Goal: Task Accomplishment & Management: Use online tool/utility

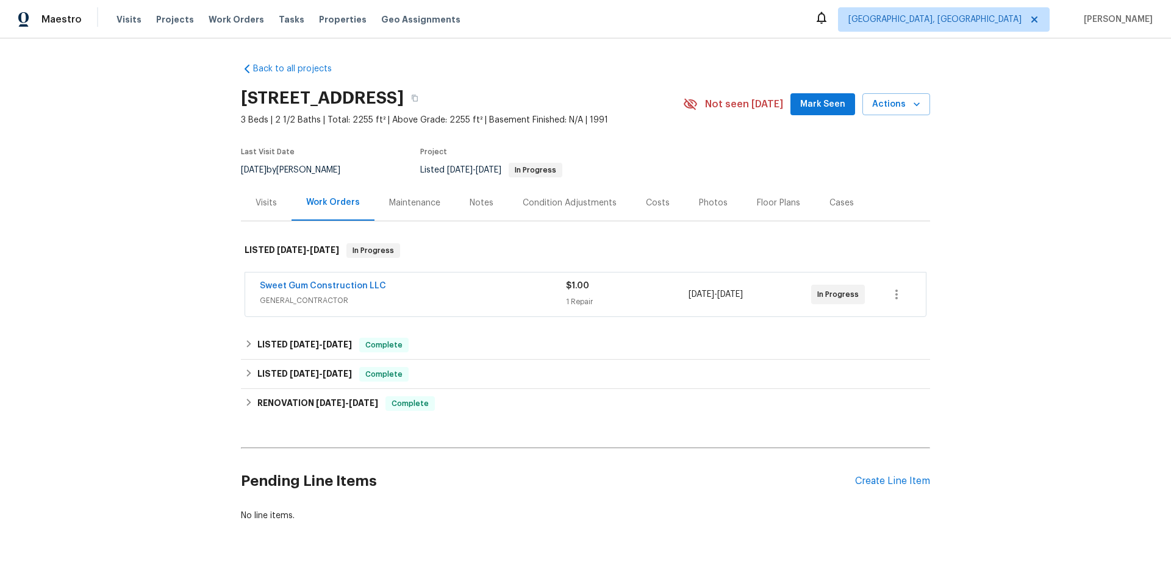
click at [440, 309] on div "Sweet Gum Construction LLC GENERAL_CONTRACTOR $1.00 1 Repair [DATE] - [DATE] In…" at bounding box center [585, 295] width 681 height 44
click at [440, 299] on span "GENERAL_CONTRACTOR" at bounding box center [413, 301] width 306 height 12
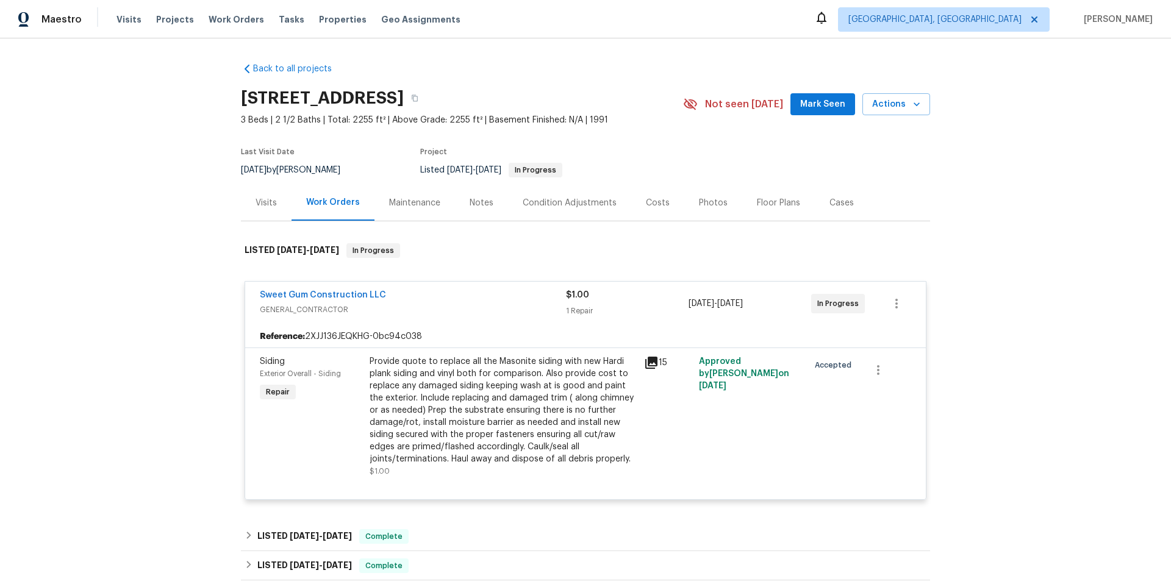
scroll to position [221, 0]
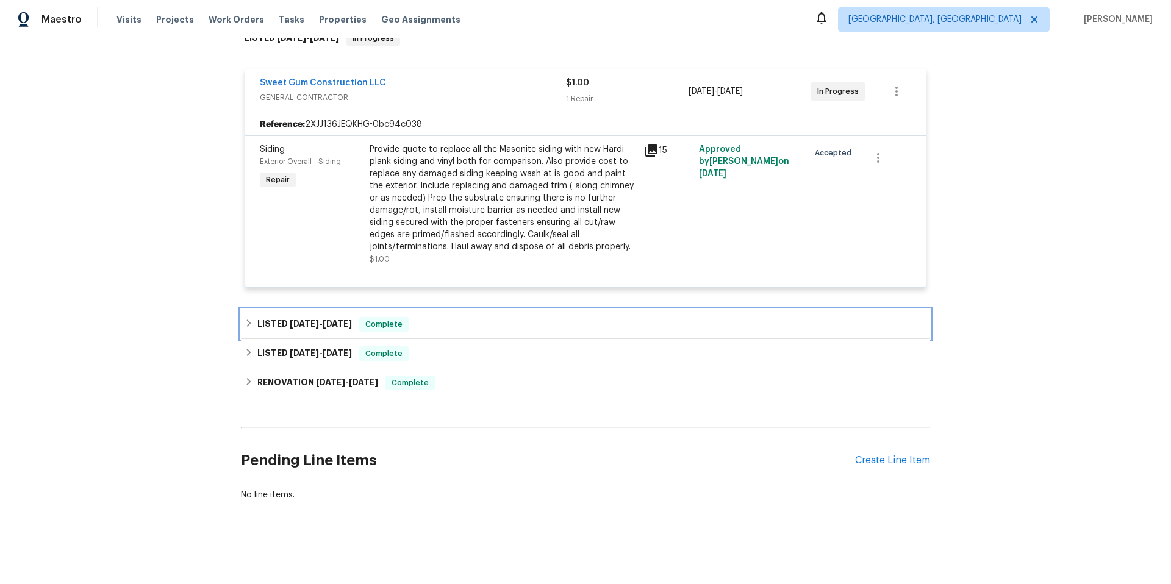
click at [360, 319] on span "Complete" at bounding box center [383, 324] width 47 height 12
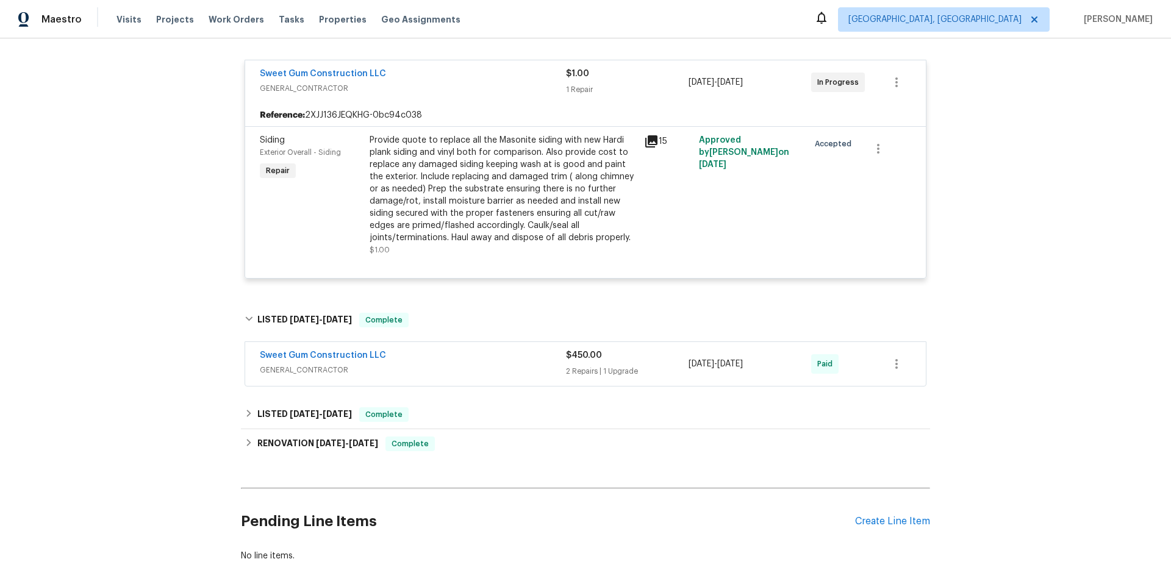
click at [370, 361] on span "Sweet Gum Construction LLC" at bounding box center [323, 355] width 126 height 12
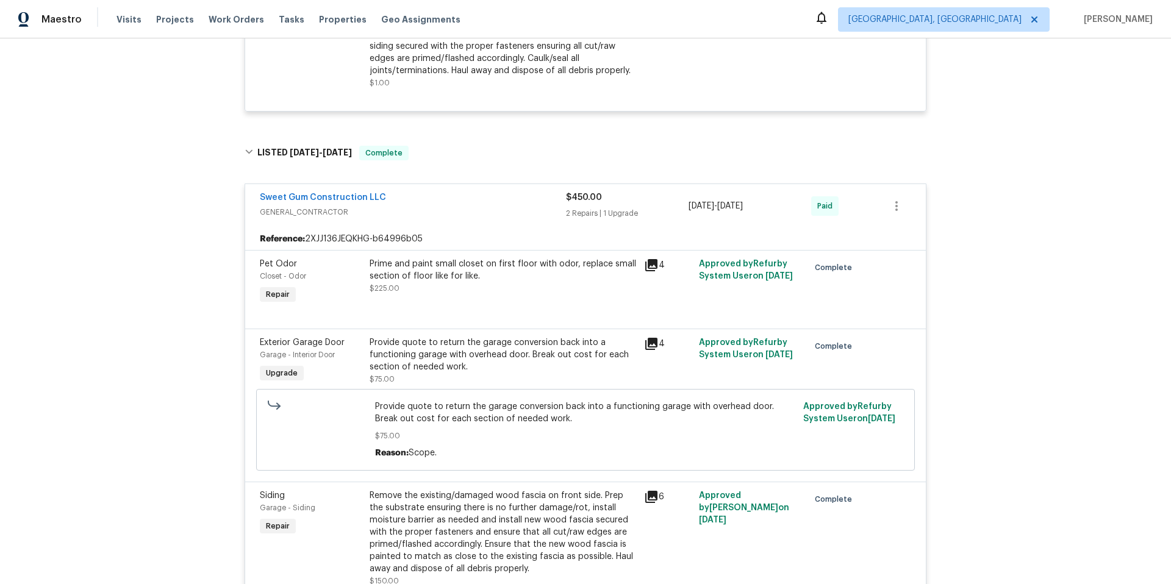
scroll to position [388, 0]
click at [316, 199] on link "Sweet Gum Construction LLC" at bounding box center [323, 198] width 126 height 9
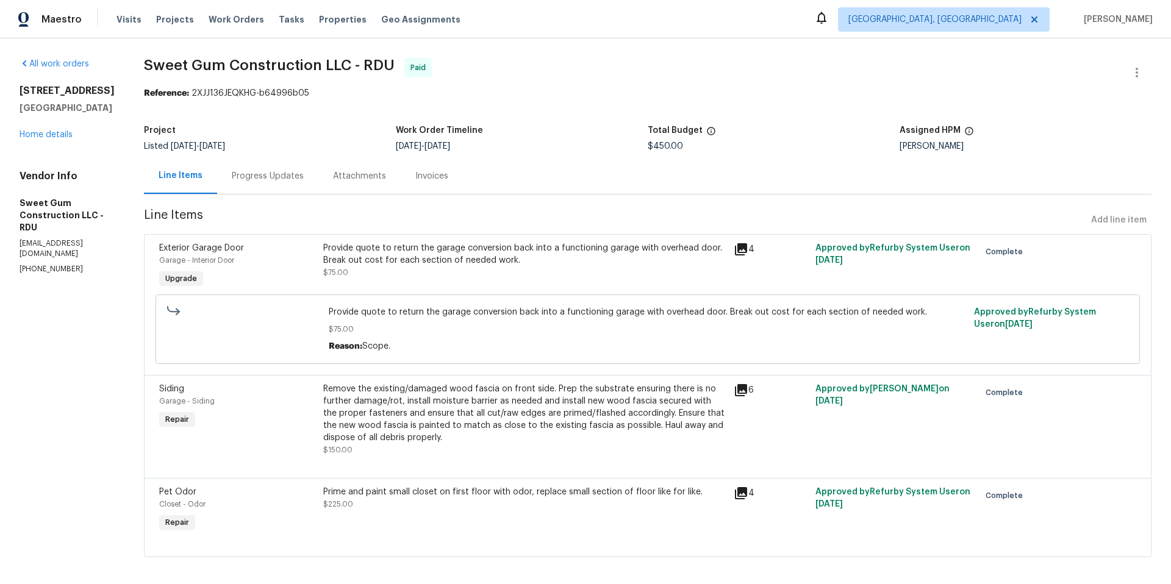
click at [100, 204] on h5 "Sweet Gum Construction LLC - RDU" at bounding box center [67, 215] width 95 height 37
copy h5 "Sweet Gum Construction LLC - RDU"
